Goal: Information Seeking & Learning: Learn about a topic

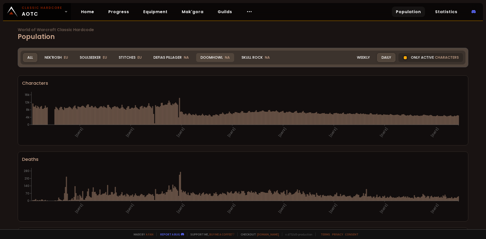
click at [206, 59] on div "Doomhowl NA" at bounding box center [215, 57] width 38 height 9
click at [207, 57] on div "Doomhowl NA" at bounding box center [215, 57] width 38 height 9
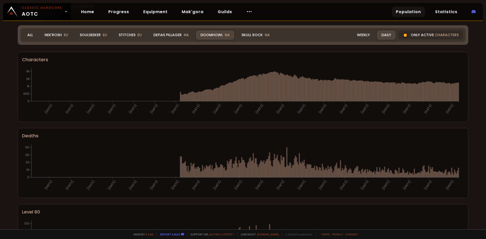
scroll to position [76, 0]
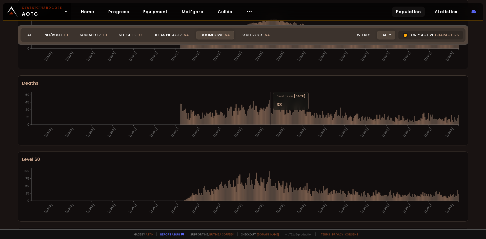
click at [271, 111] on icon at bounding box center [270, 116] width 1 height 16
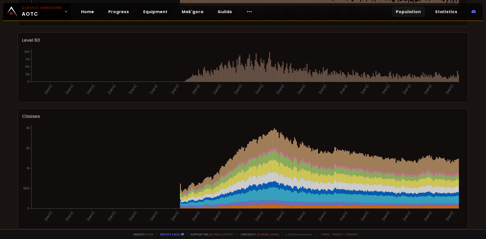
scroll to position [0, 0]
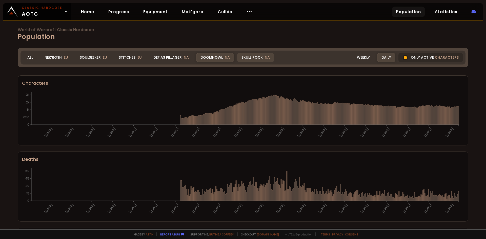
click at [251, 58] on div "Skull Rock NA" at bounding box center [255, 57] width 37 height 9
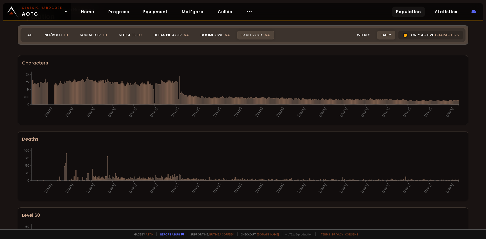
scroll to position [228, 0]
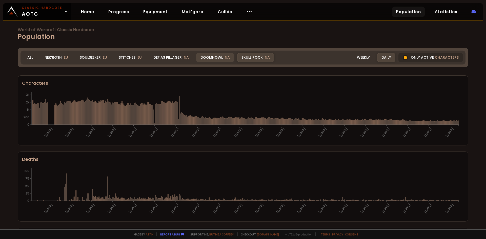
drag, startPoint x: 211, startPoint y: 56, endPoint x: 210, endPoint y: 60, distance: 3.8
click at [211, 56] on div "Doomhowl NA" at bounding box center [215, 57] width 38 height 9
click at [213, 56] on div "Doomhowl NA" at bounding box center [215, 57] width 38 height 9
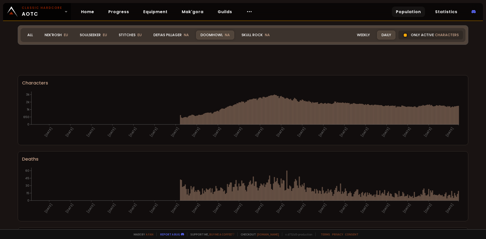
scroll to position [228, 0]
